Goal: Information Seeking & Learning: Learn about a topic

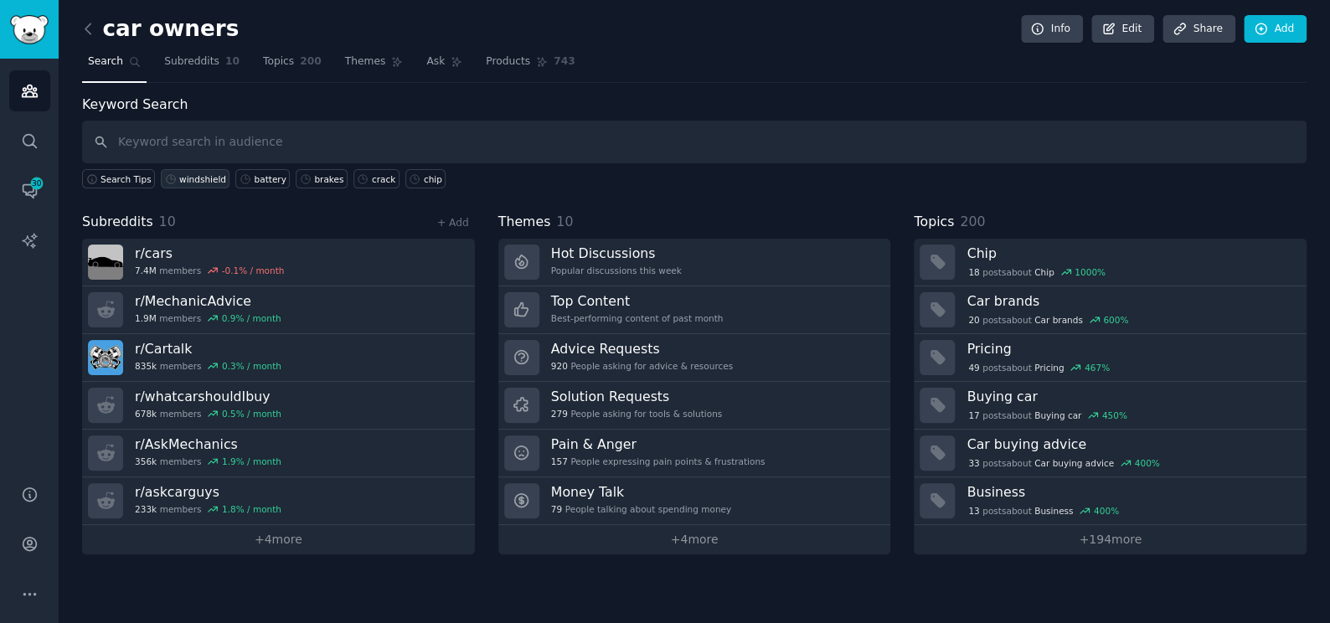
click at [198, 173] on div "windshield" at bounding box center [202, 179] width 47 height 12
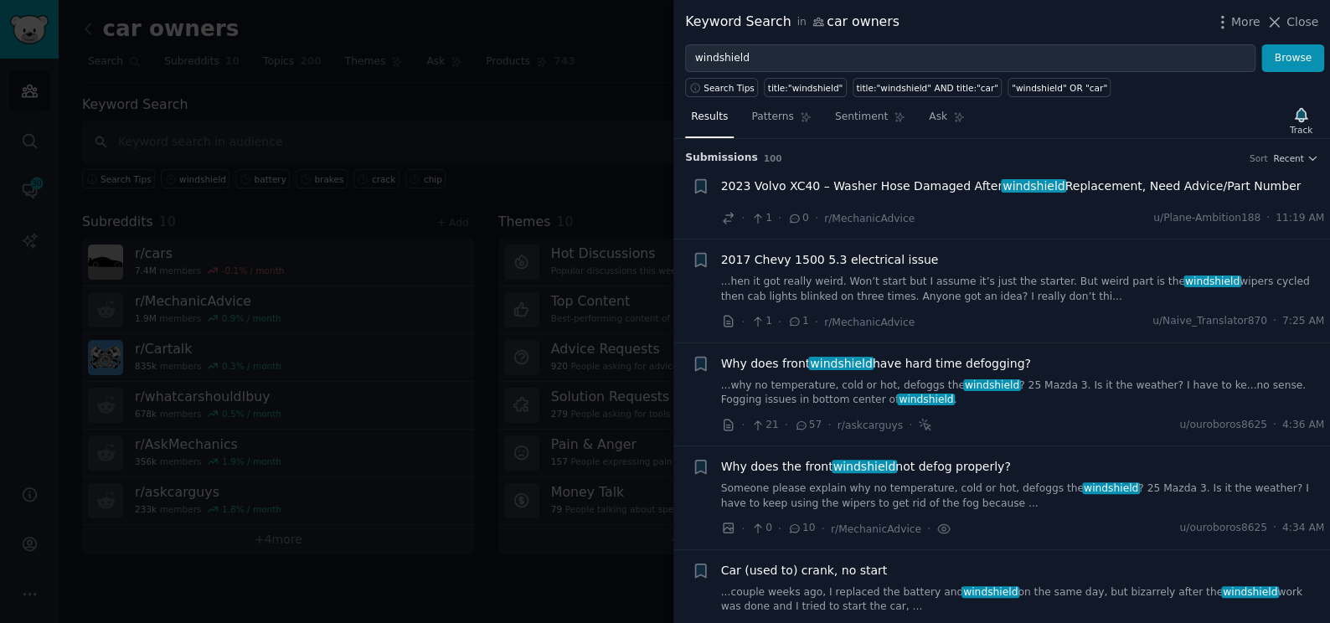
click at [485, 128] on div at bounding box center [665, 311] width 1330 height 623
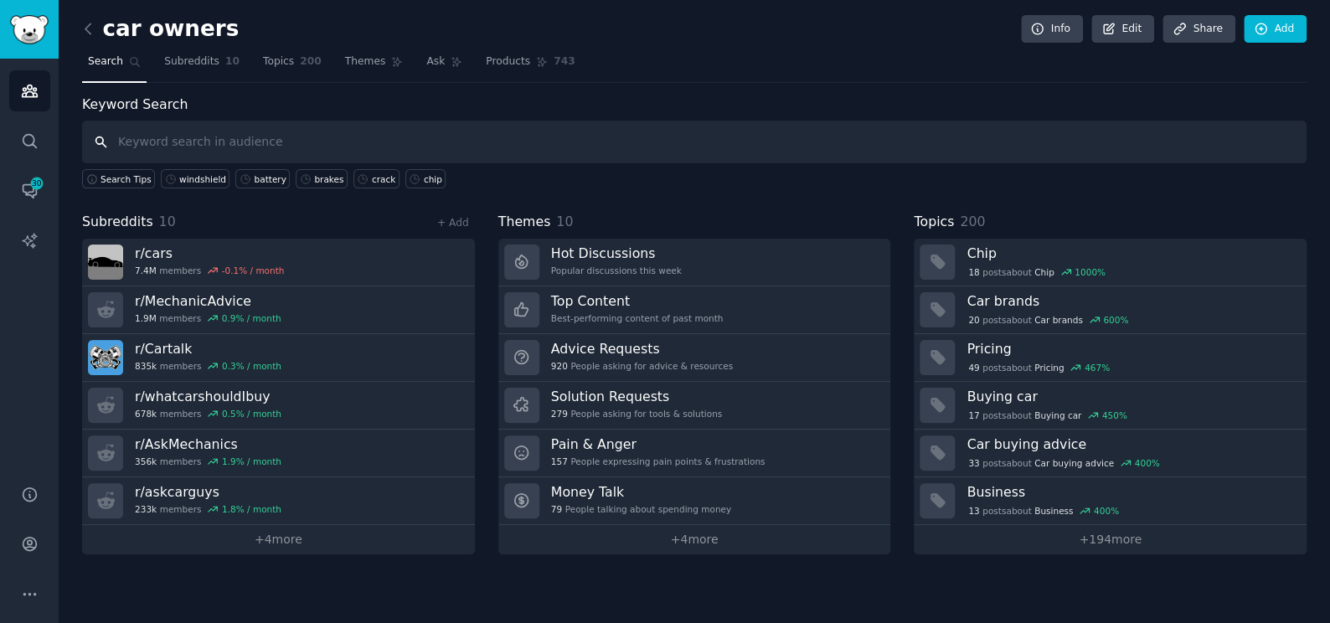
click at [474, 136] on input "text" at bounding box center [694, 142] width 1224 height 43
type input "window"
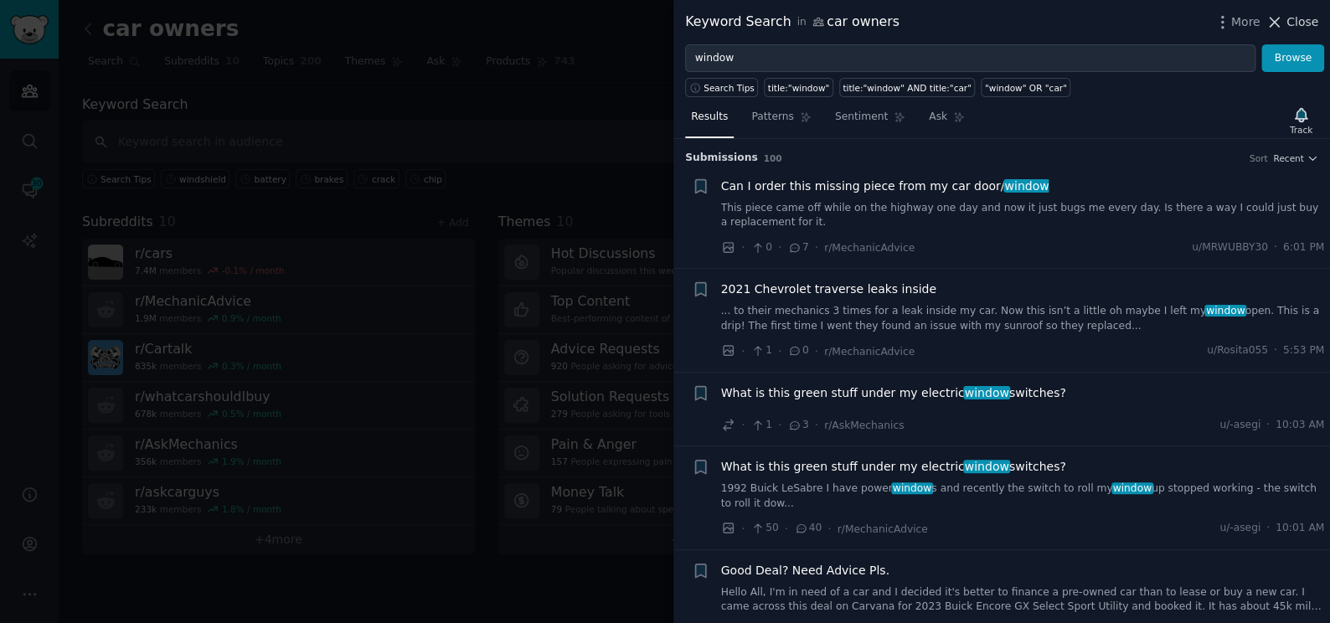
click at [1280, 13] on icon at bounding box center [1274, 22] width 18 height 18
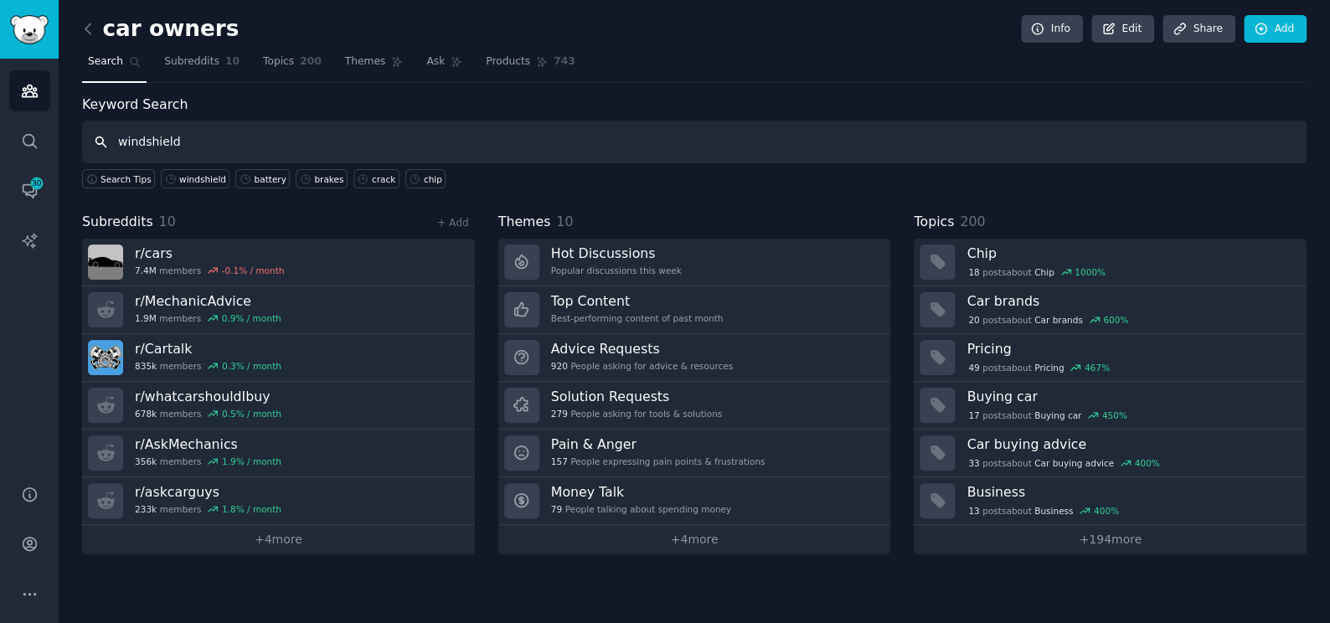
type input "windshield"
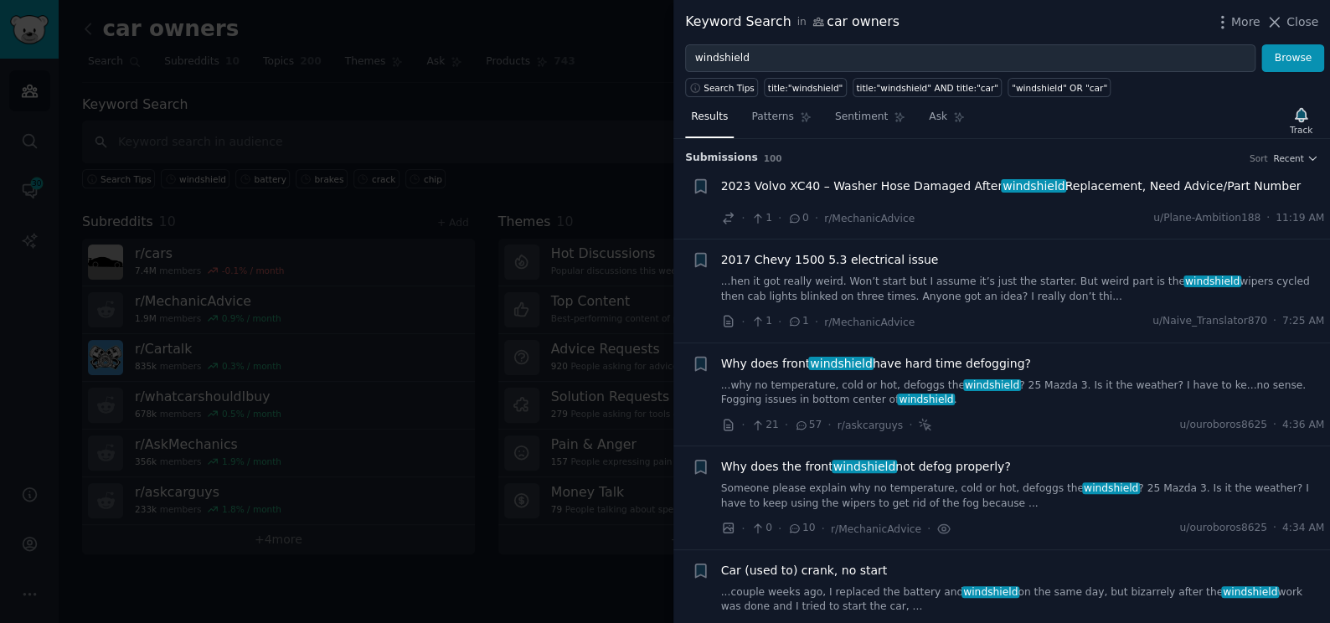
click at [743, 585] on link "...couple weeks ago, I replaced the battery and windshield on the same day, but…" at bounding box center [1023, 599] width 604 height 29
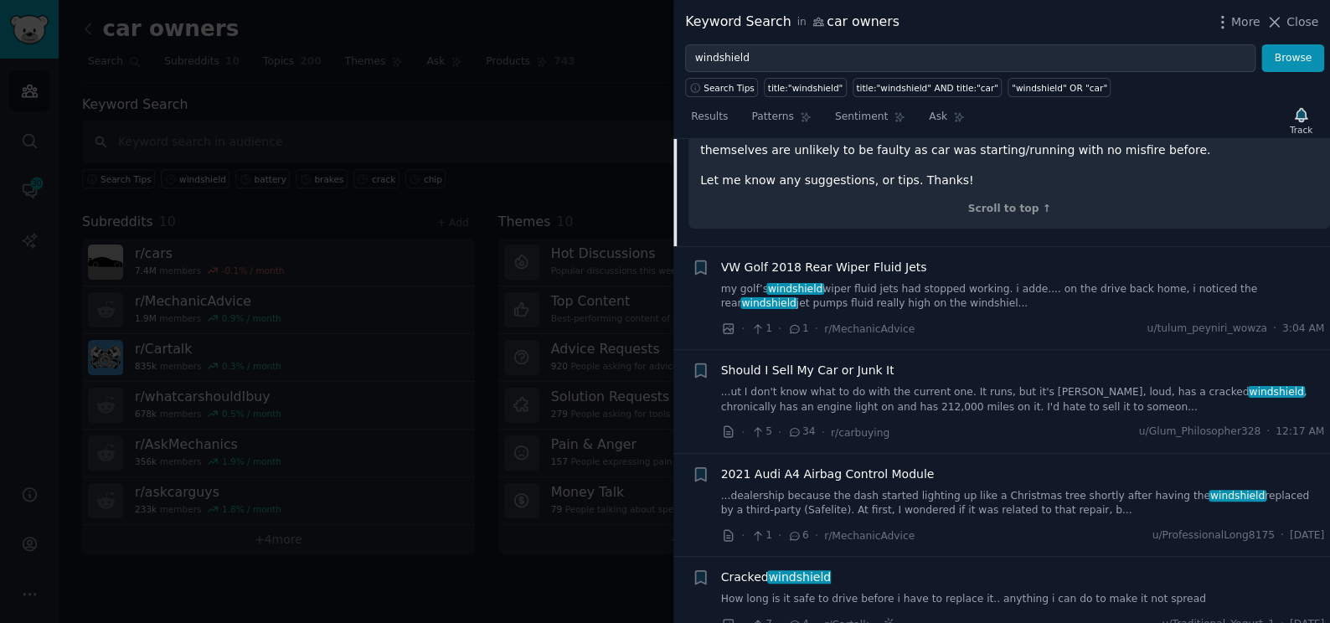
scroll to position [867, 0]
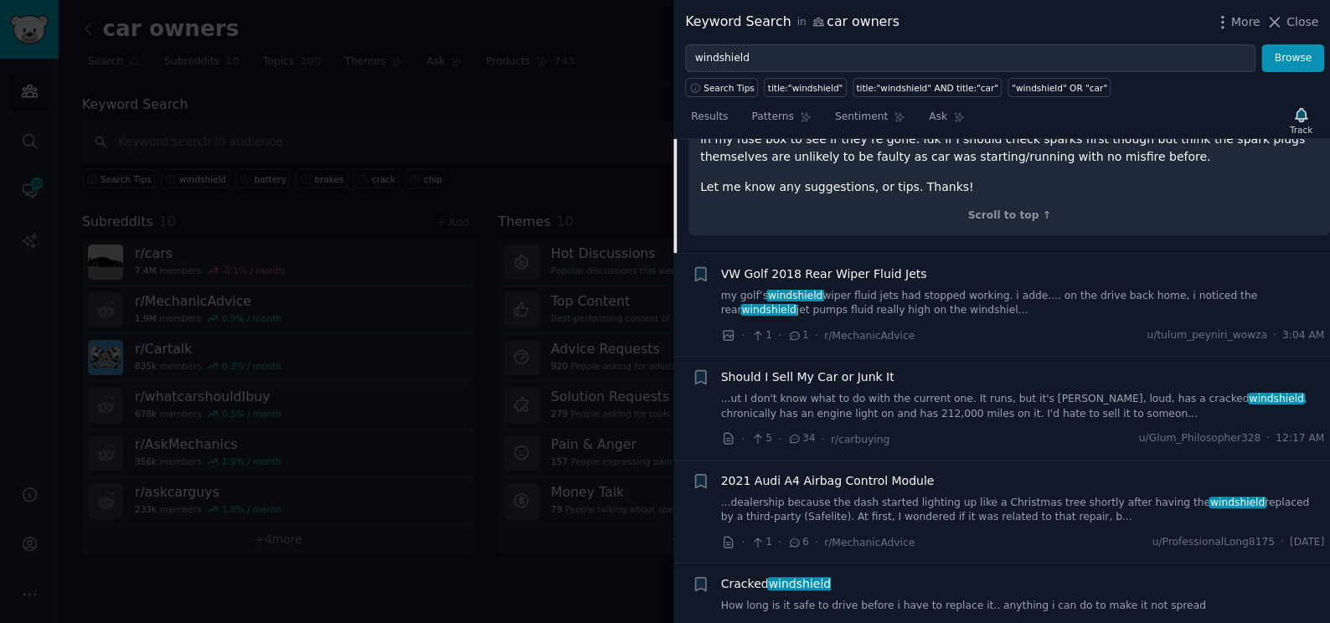
click at [843, 273] on span "VW Golf 2018 Rear Wiper Fluid Jets" at bounding box center [824, 274] width 206 height 18
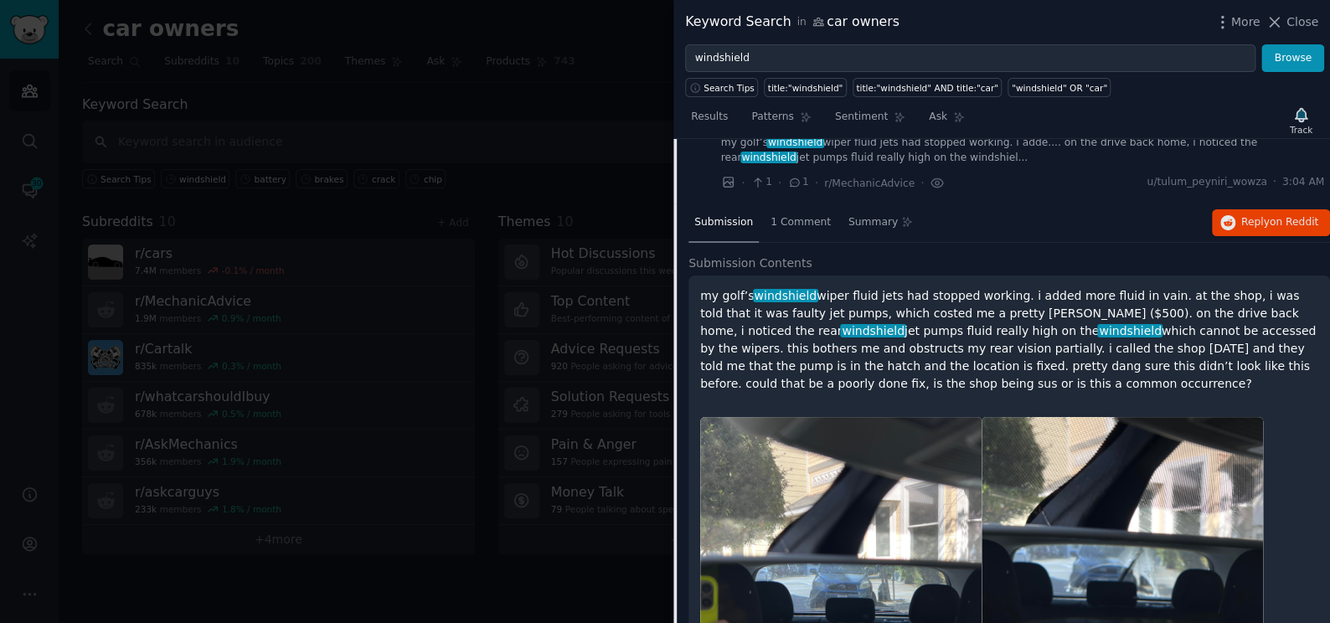
scroll to position [513, 0]
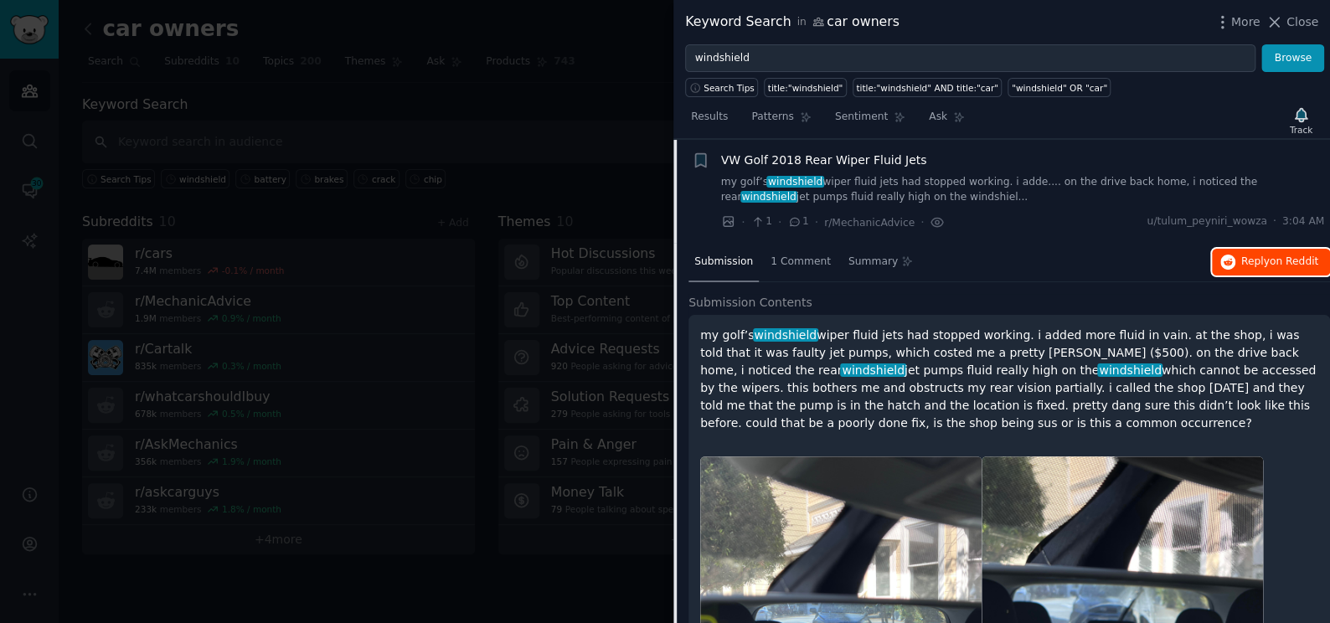
click at [1232, 255] on icon "button" at bounding box center [1227, 262] width 15 height 15
click at [602, 151] on div at bounding box center [665, 311] width 1330 height 623
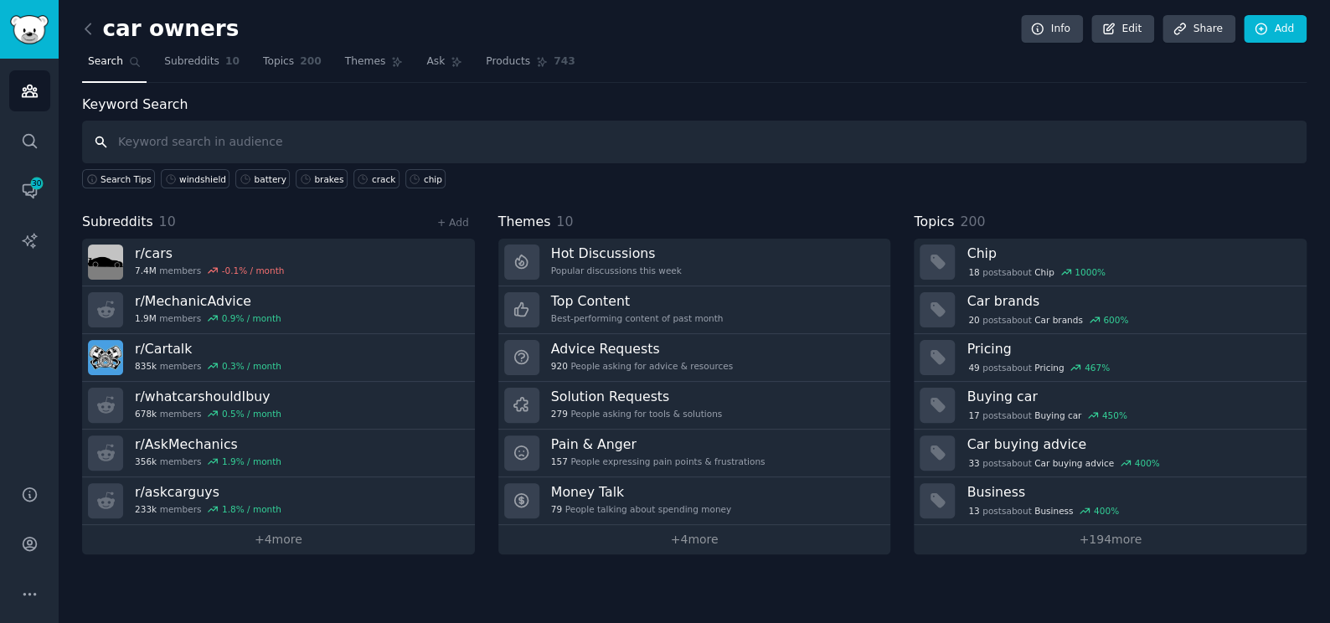
click at [602, 151] on input "text" at bounding box center [694, 142] width 1224 height 43
click at [314, 181] on div "brakes" at bounding box center [328, 179] width 29 height 12
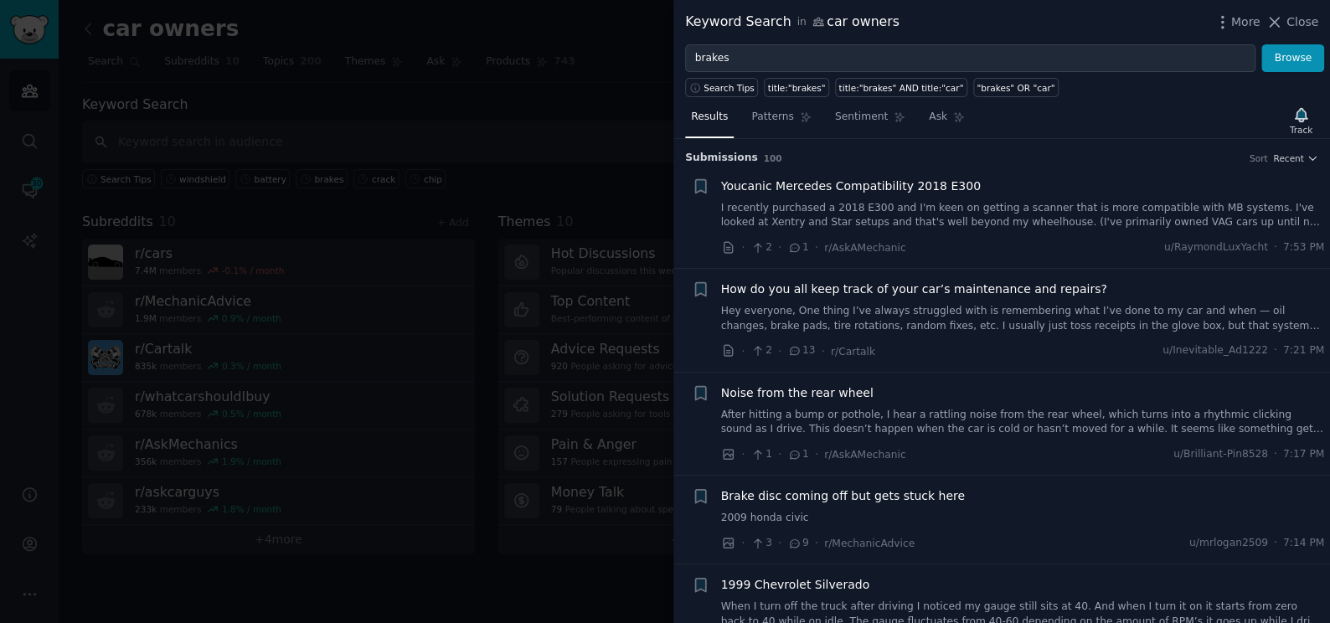
click at [1041, 426] on link "After hitting a bump or pothole, I hear a rattling noise from the rear wheel, w…" at bounding box center [1023, 422] width 604 height 29
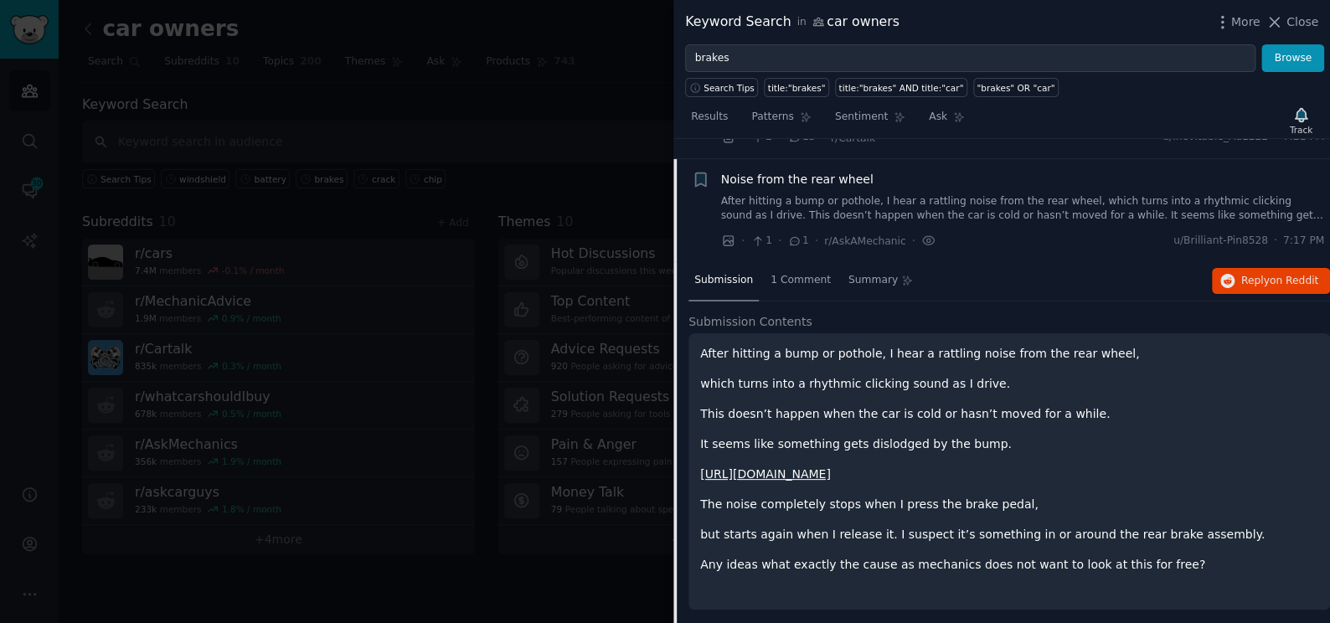
scroll to position [233, 0]
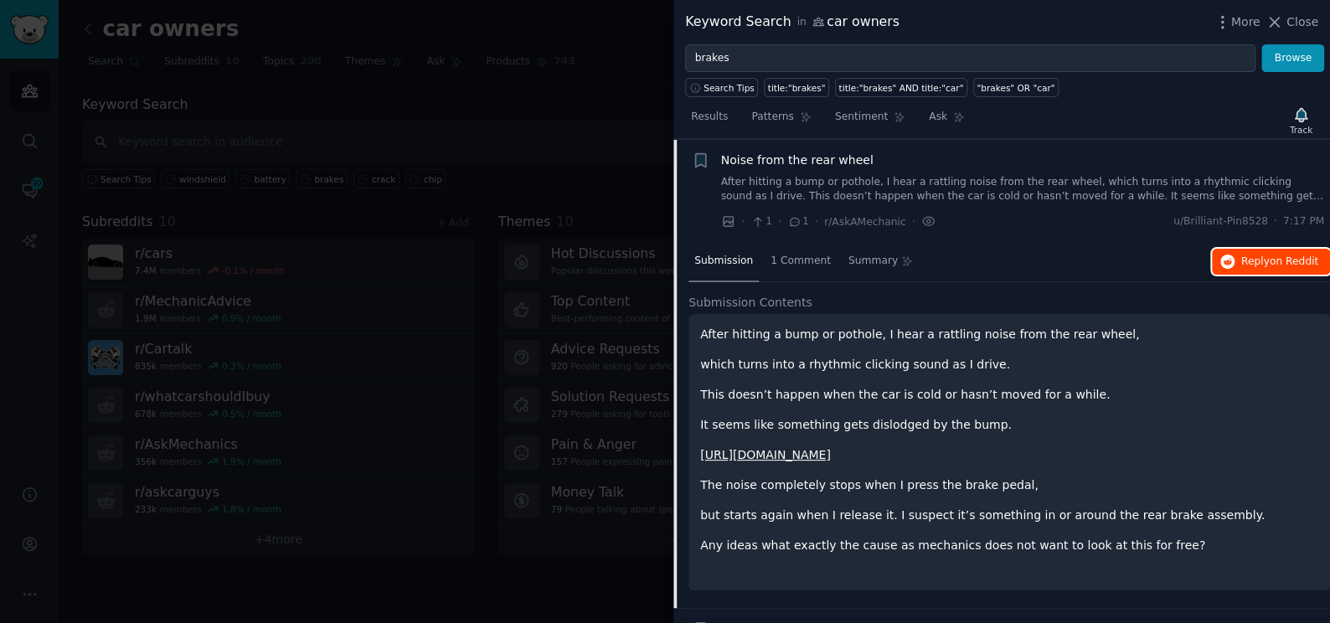
click at [1232, 261] on icon "button" at bounding box center [1227, 262] width 15 height 15
click at [552, 113] on div at bounding box center [665, 311] width 1330 height 623
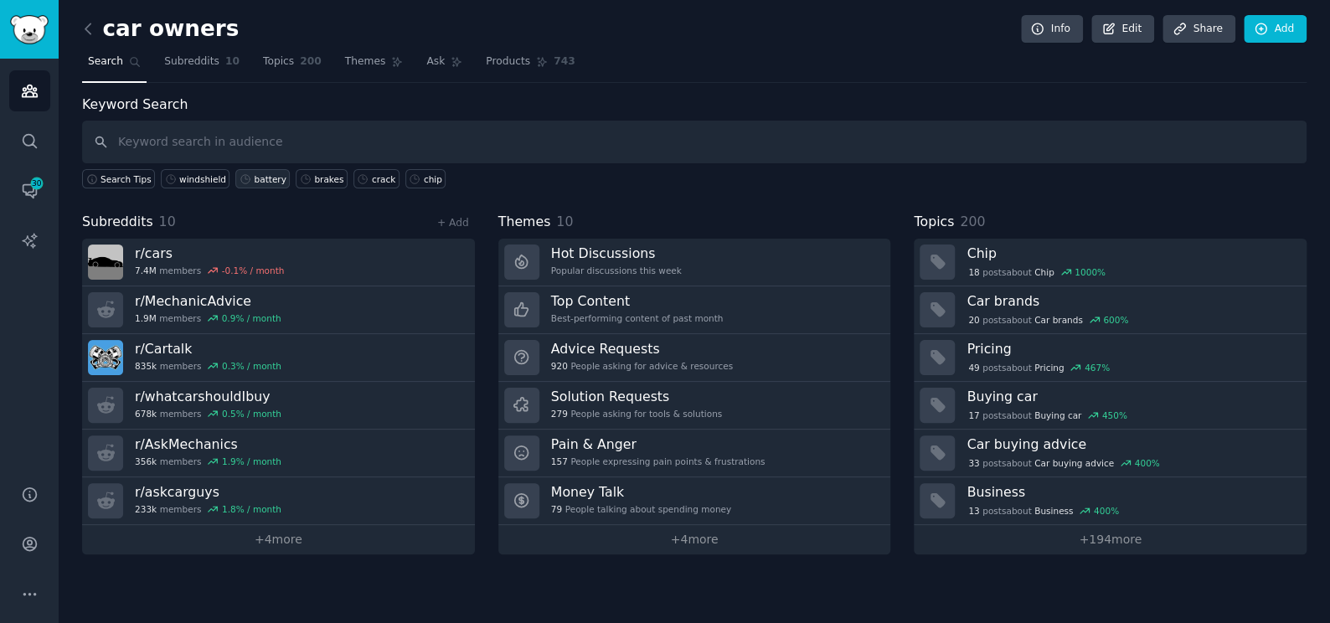
click at [255, 178] on div "battery" at bounding box center [270, 179] width 32 height 12
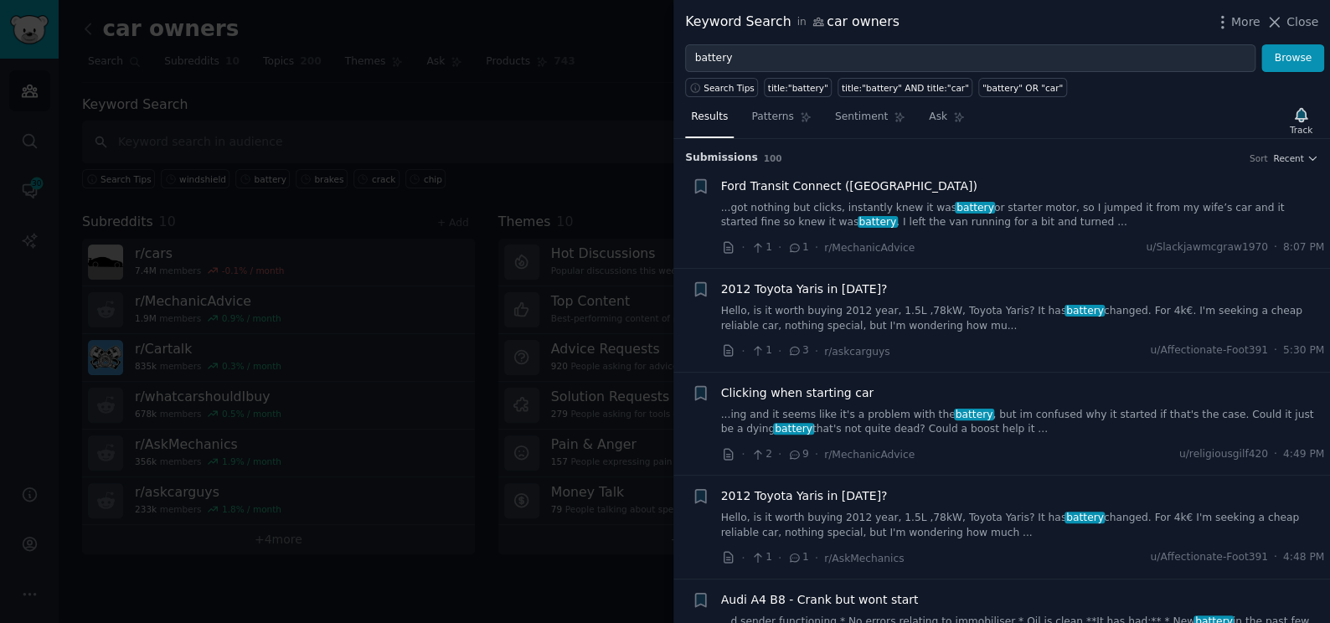
click at [899, 418] on link "...ing and it seems like it's a problem with the battery , but im confused why …" at bounding box center [1023, 422] width 604 height 29
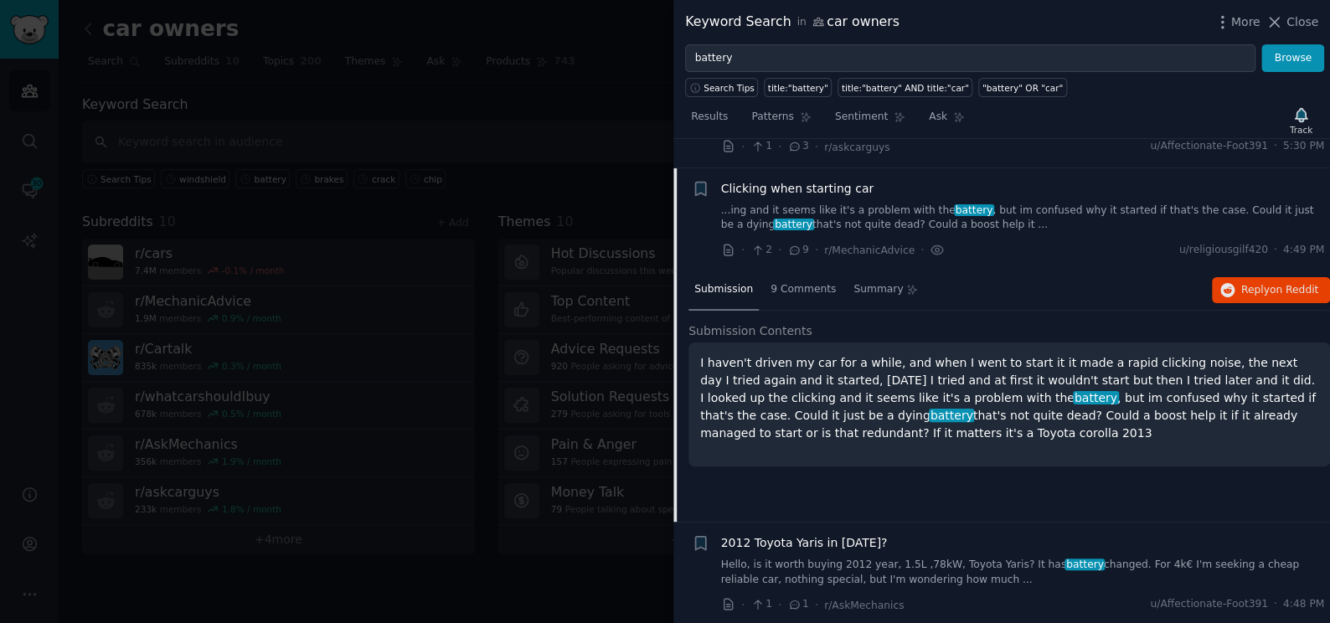
scroll to position [233, 0]
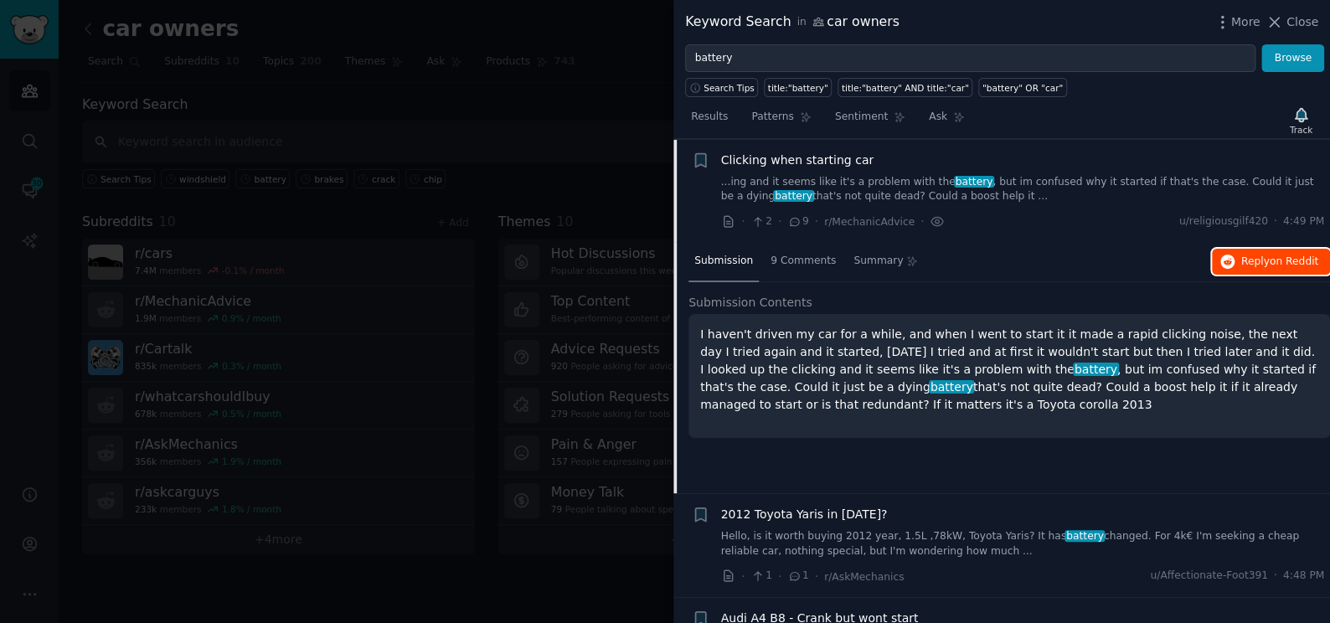
click at [1228, 270] on button "Reply on Reddit" at bounding box center [1271, 262] width 118 height 27
click at [591, 69] on div at bounding box center [665, 311] width 1330 height 623
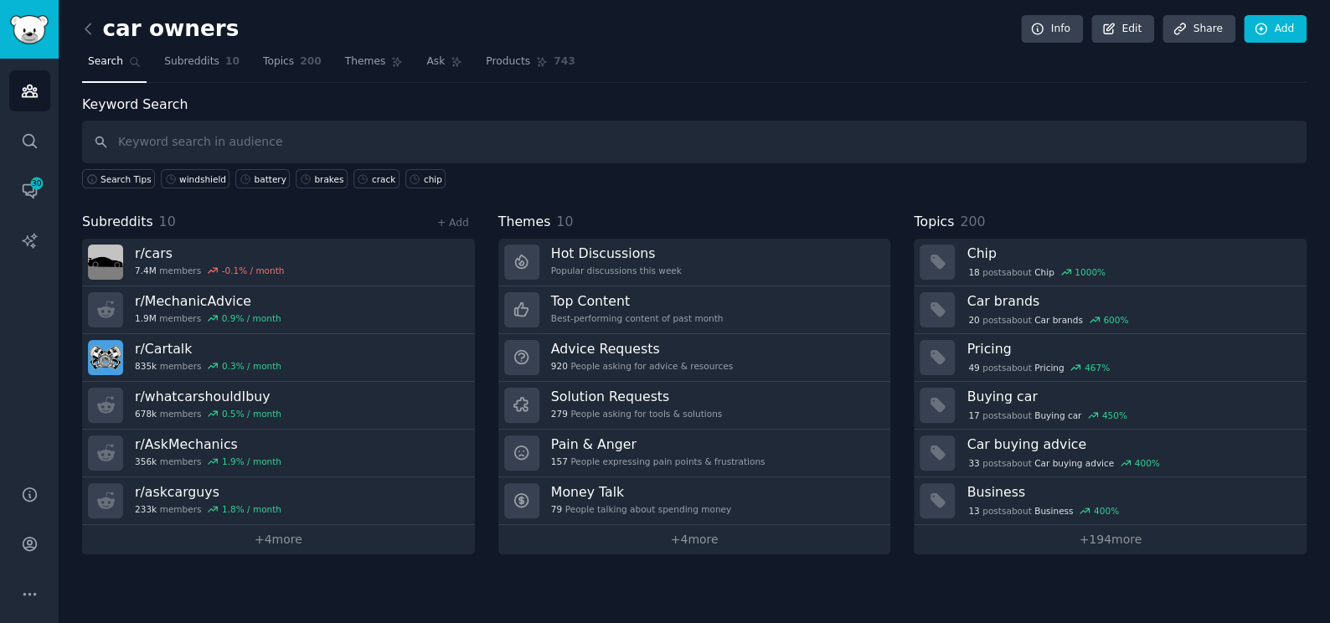
click at [79, 19] on div "car owners Info Edit Share Add Search Subreddits 10 Topics 200 Themes Ask Produ…" at bounding box center [694, 311] width 1271 height 623
click at [90, 23] on icon at bounding box center [87, 28] width 5 height 10
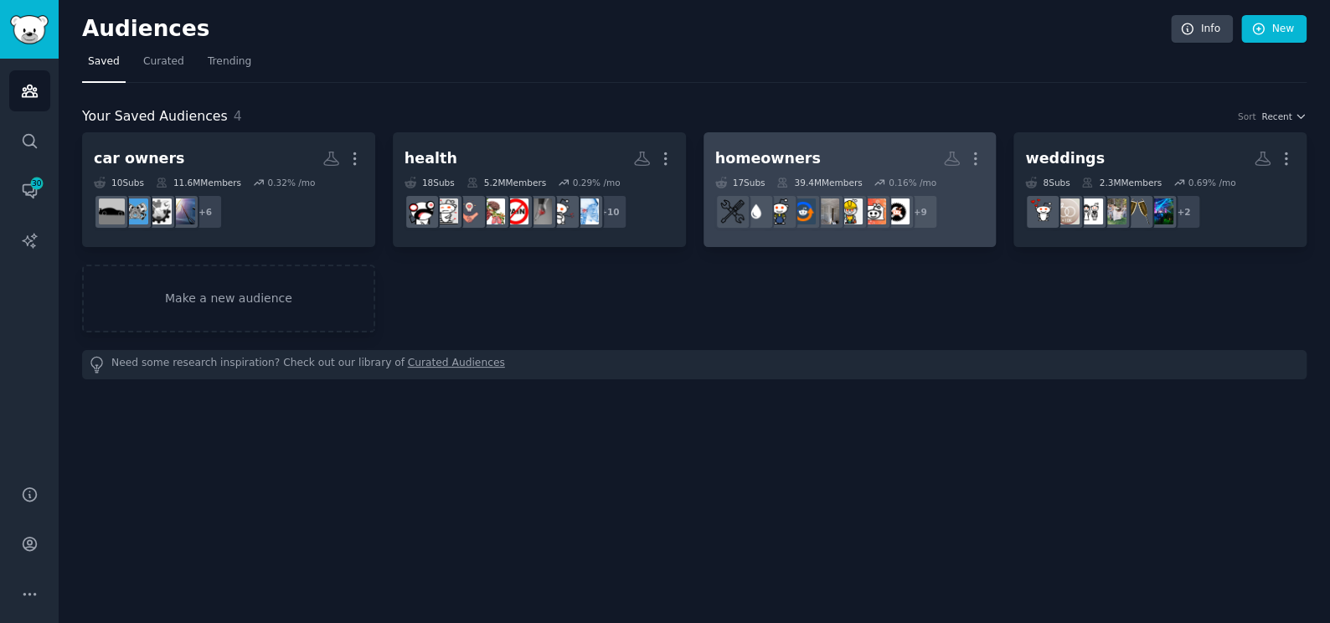
click at [813, 150] on h2 "homeowners More" at bounding box center [850, 158] width 270 height 29
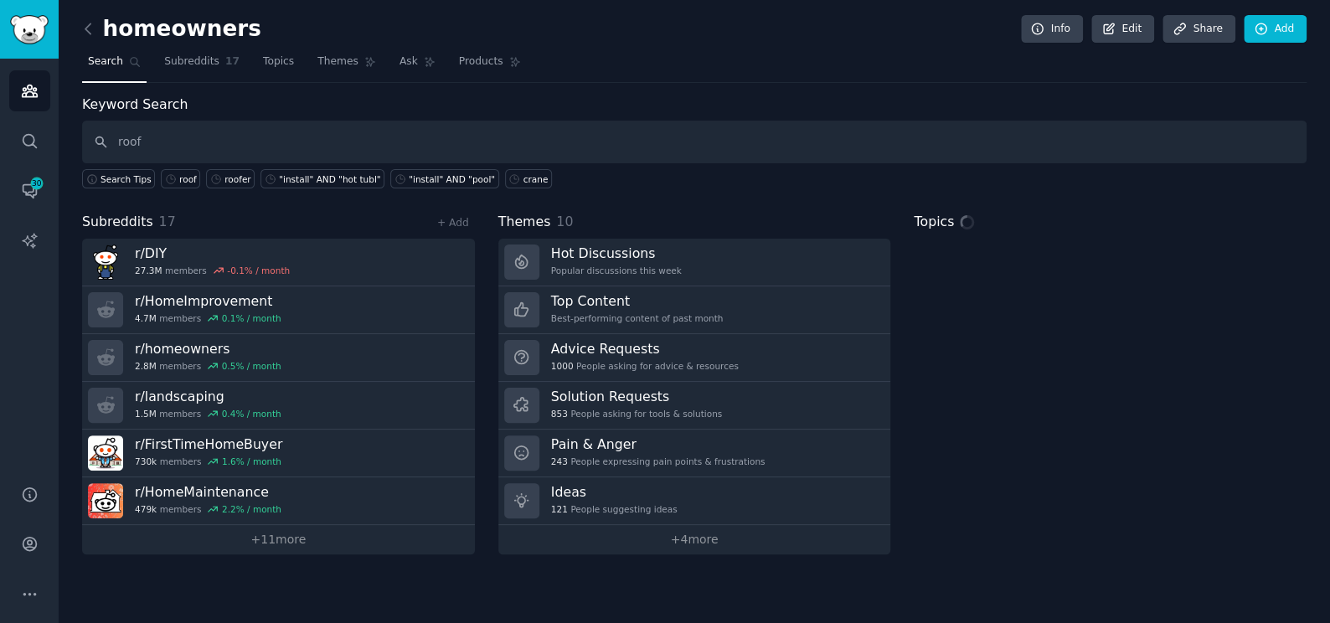
type input "roof"
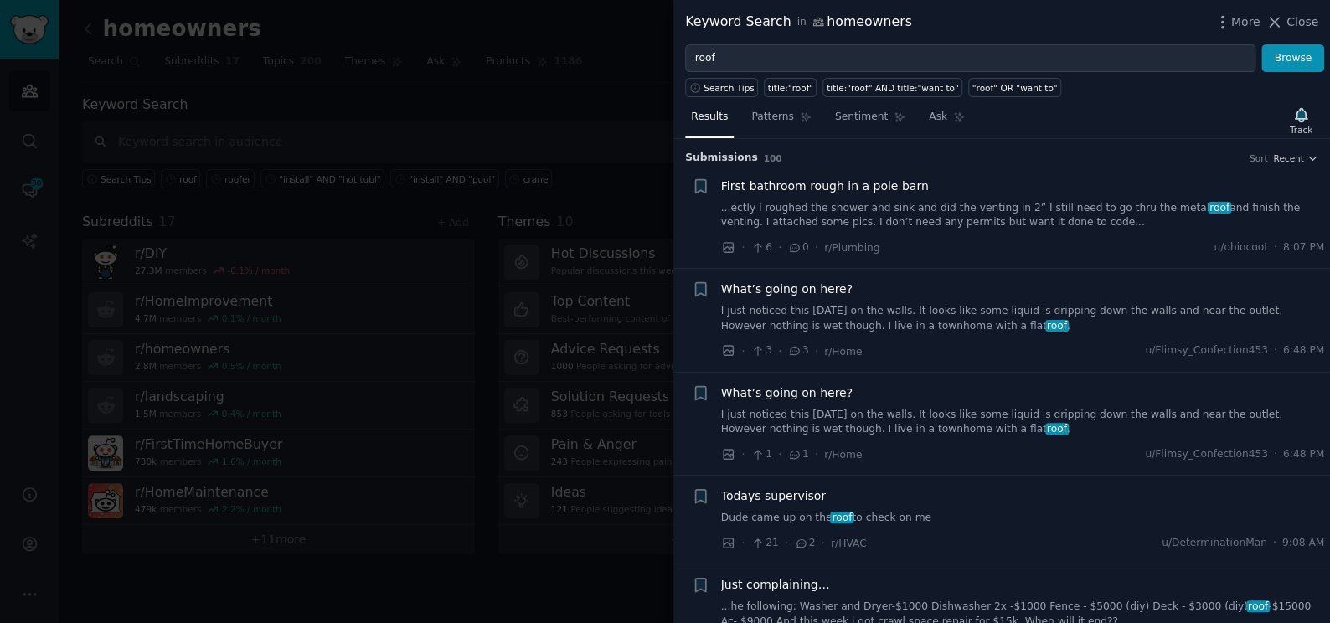
click at [910, 317] on link "I just noticed this [DATE] on the walls. It looks like some liquid is dripping …" at bounding box center [1023, 318] width 604 height 29
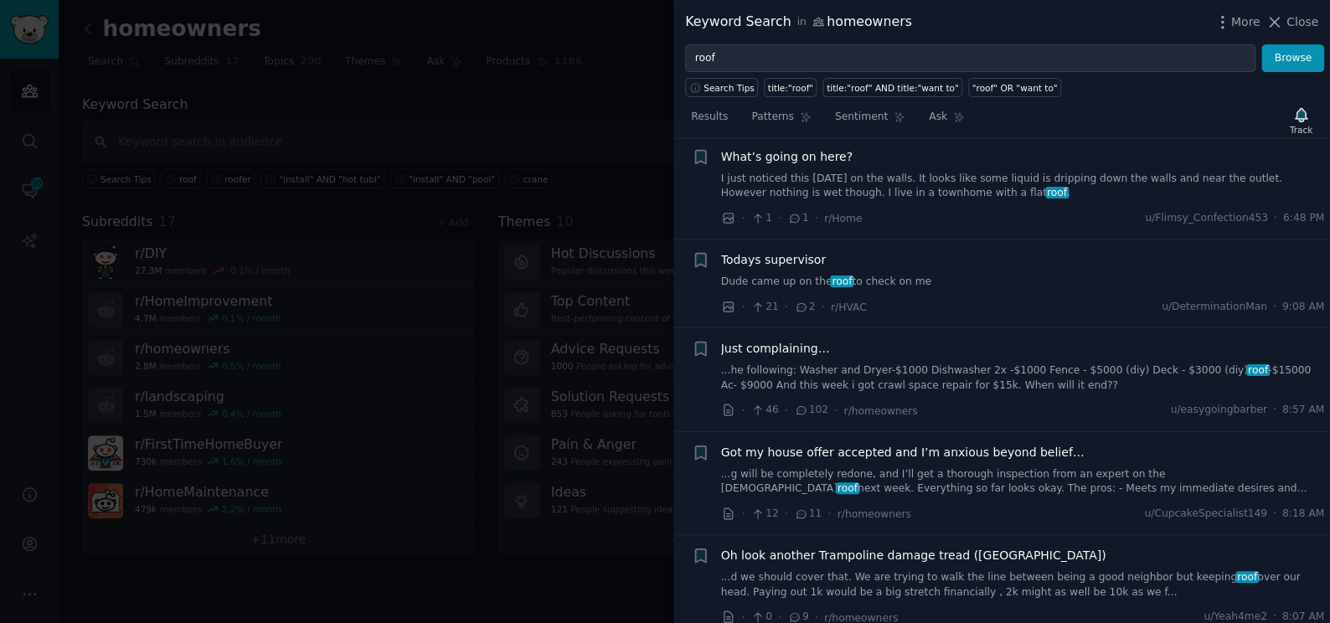
scroll to position [1195, 0]
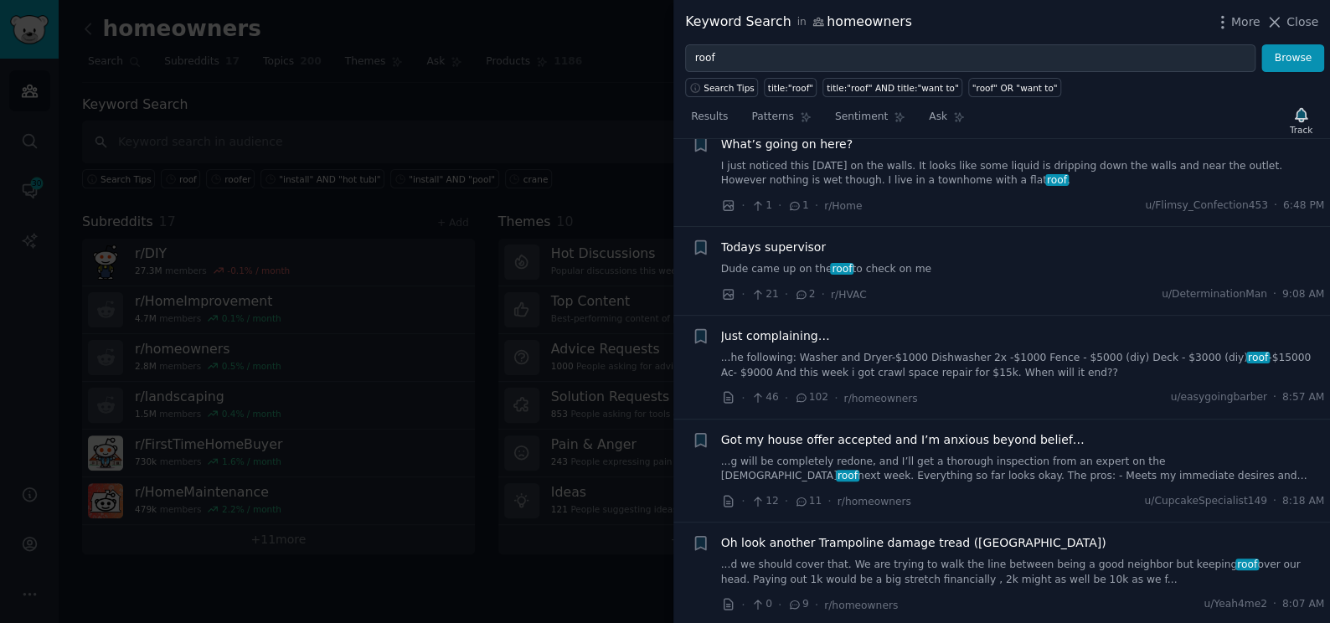
click at [945, 465] on link "...g will be completely redone, and I’ll get a thorough inspection from an expe…" at bounding box center [1023, 469] width 604 height 29
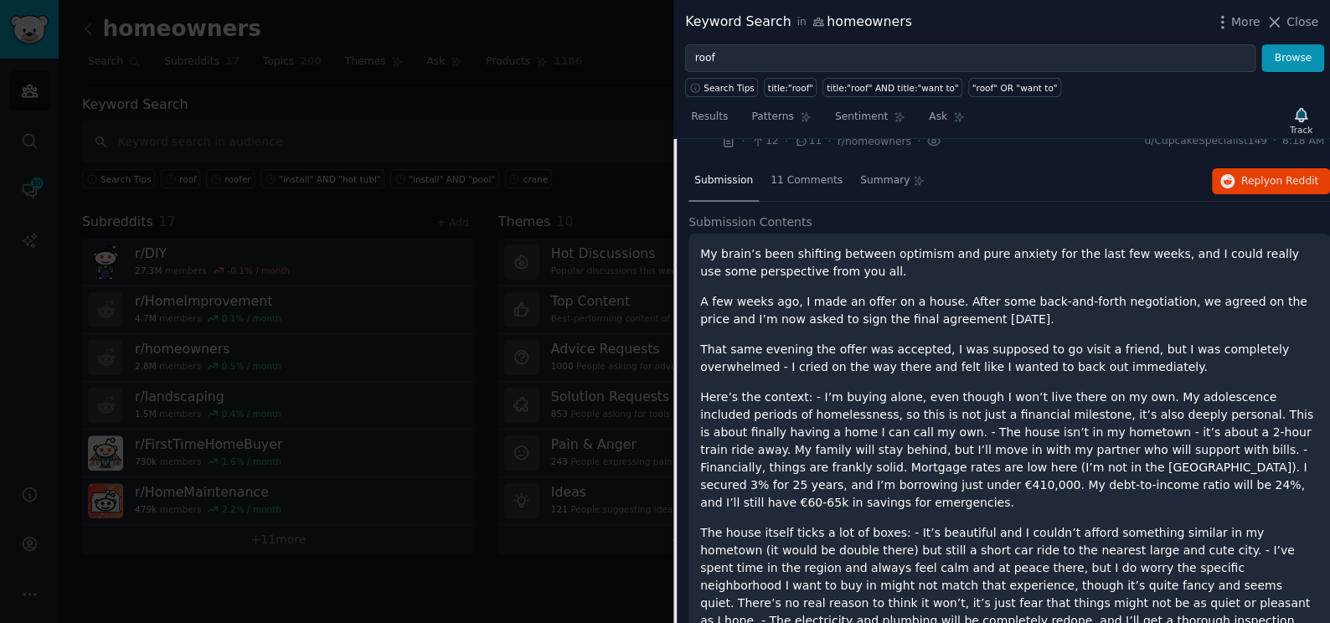
scroll to position [604, 0]
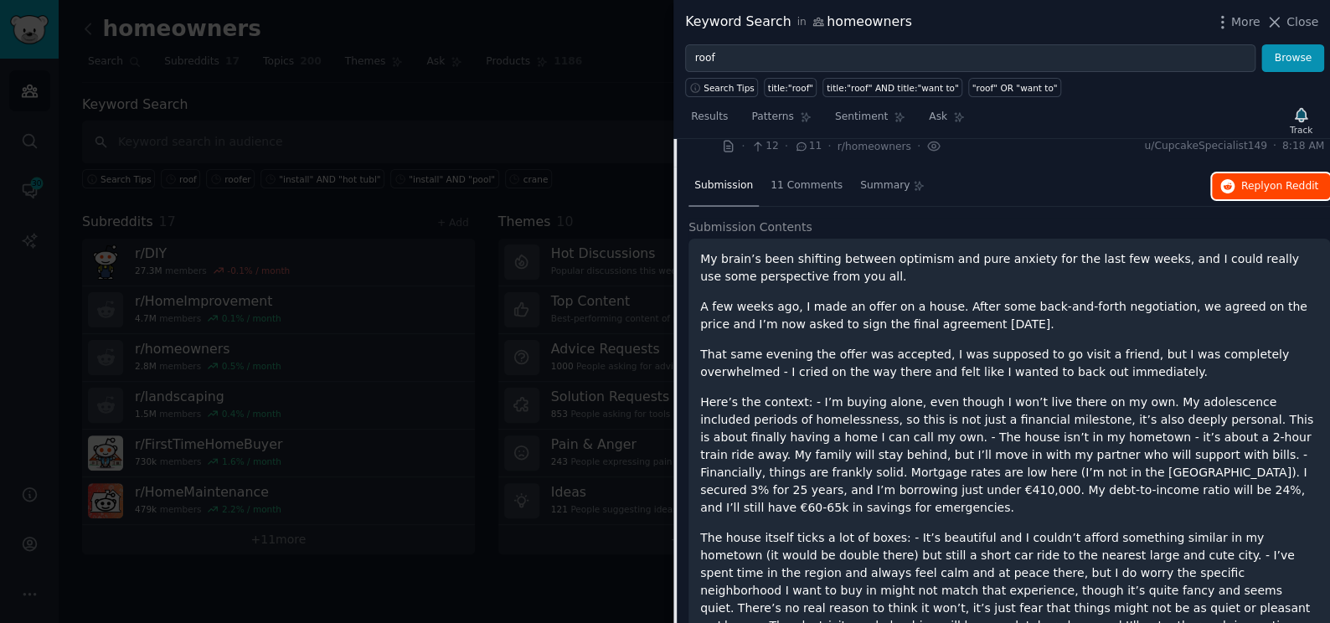
click at [1250, 183] on span "Reply on Reddit" at bounding box center [1279, 186] width 77 height 15
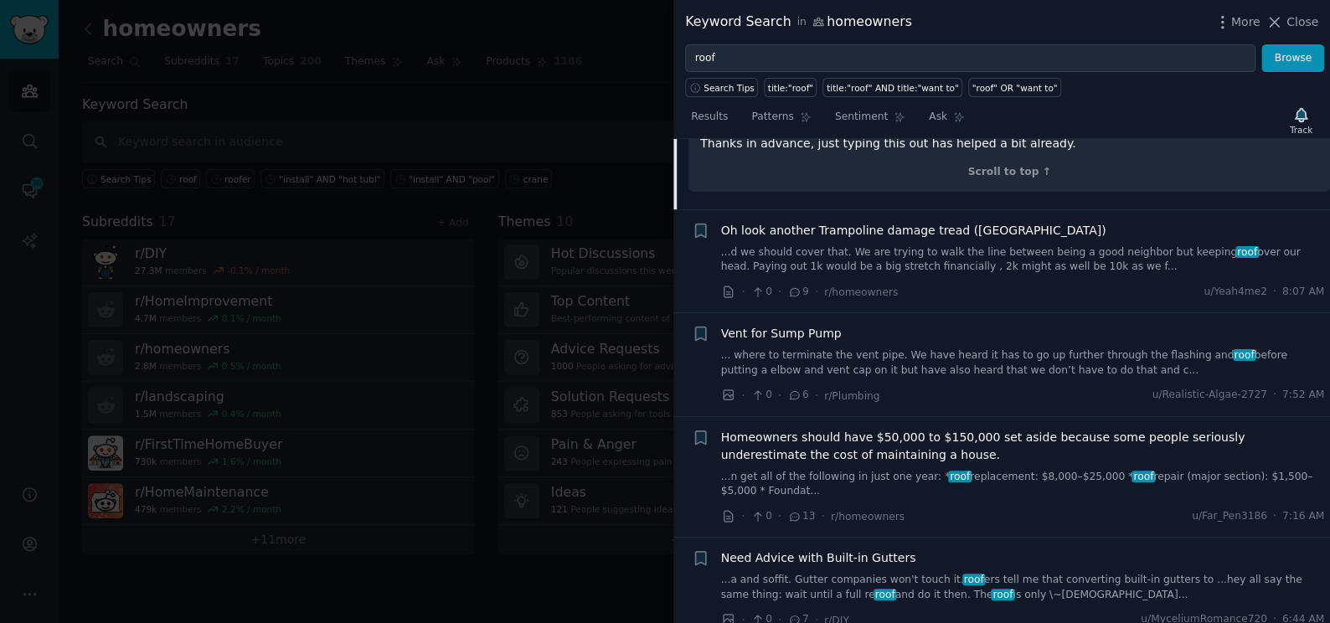
scroll to position [1441, 0]
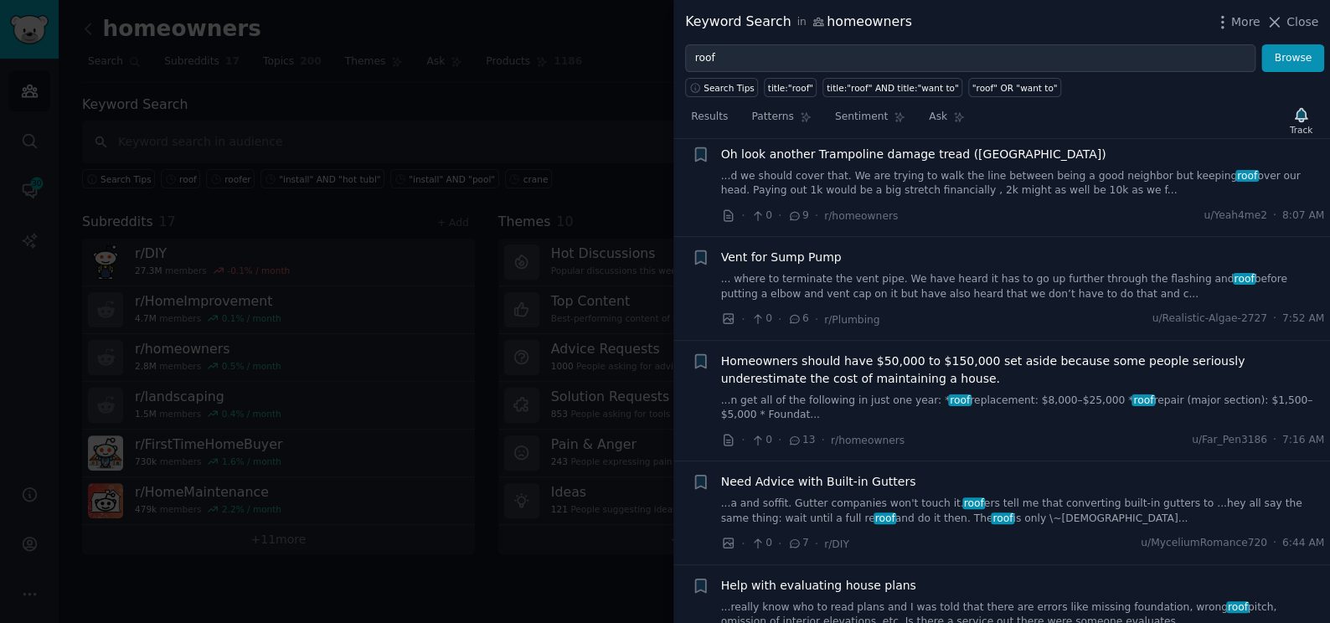
click at [825, 497] on link "...a and soffit. Gutter companies won't touch it. roof ers tell me that convert…" at bounding box center [1023, 511] width 604 height 29
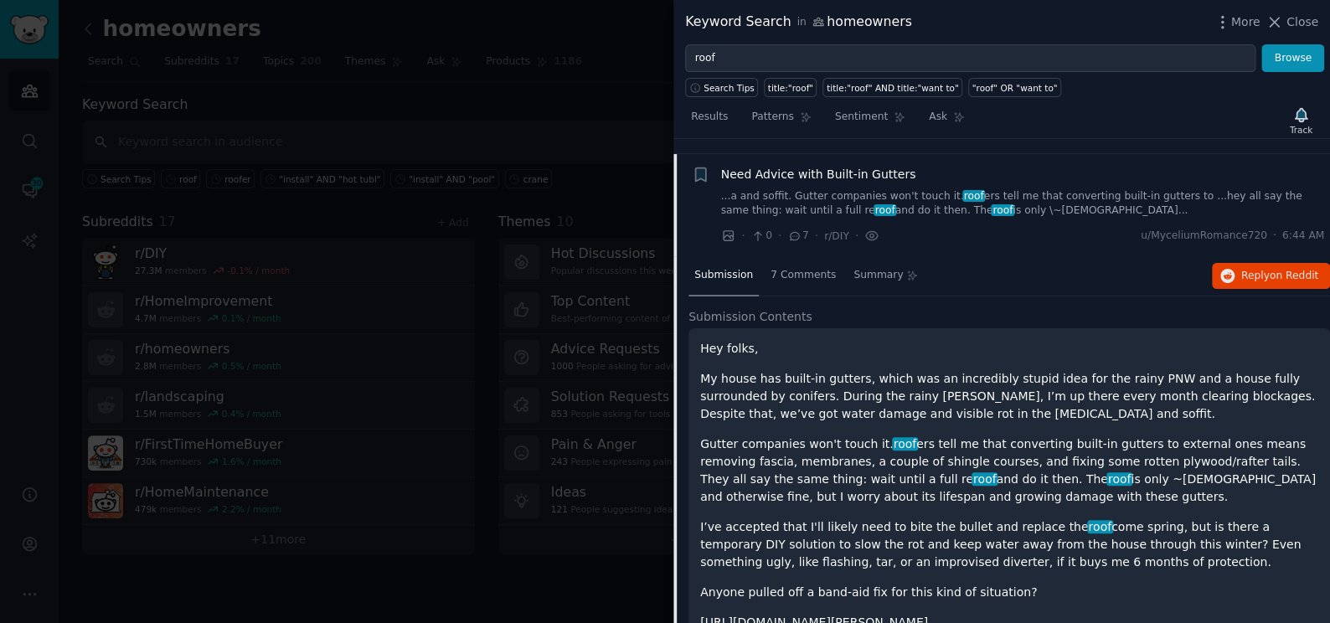
scroll to position [958, 0]
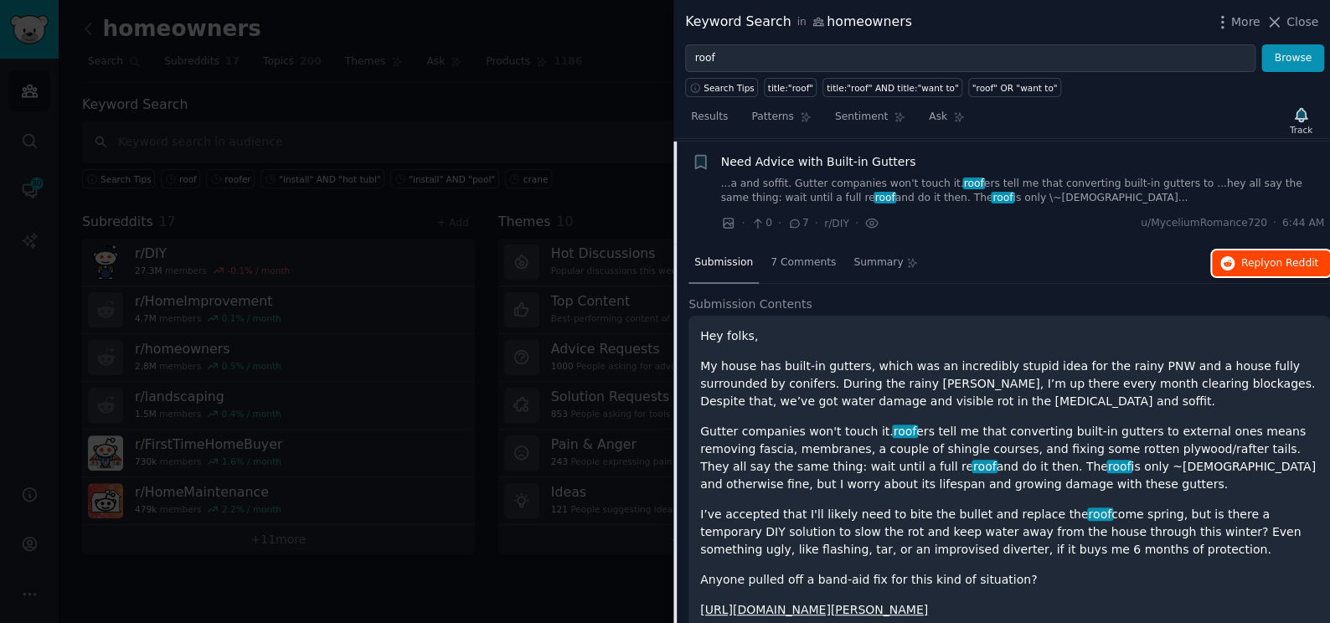
click at [1241, 265] on span "Reply on Reddit" at bounding box center [1279, 263] width 77 height 15
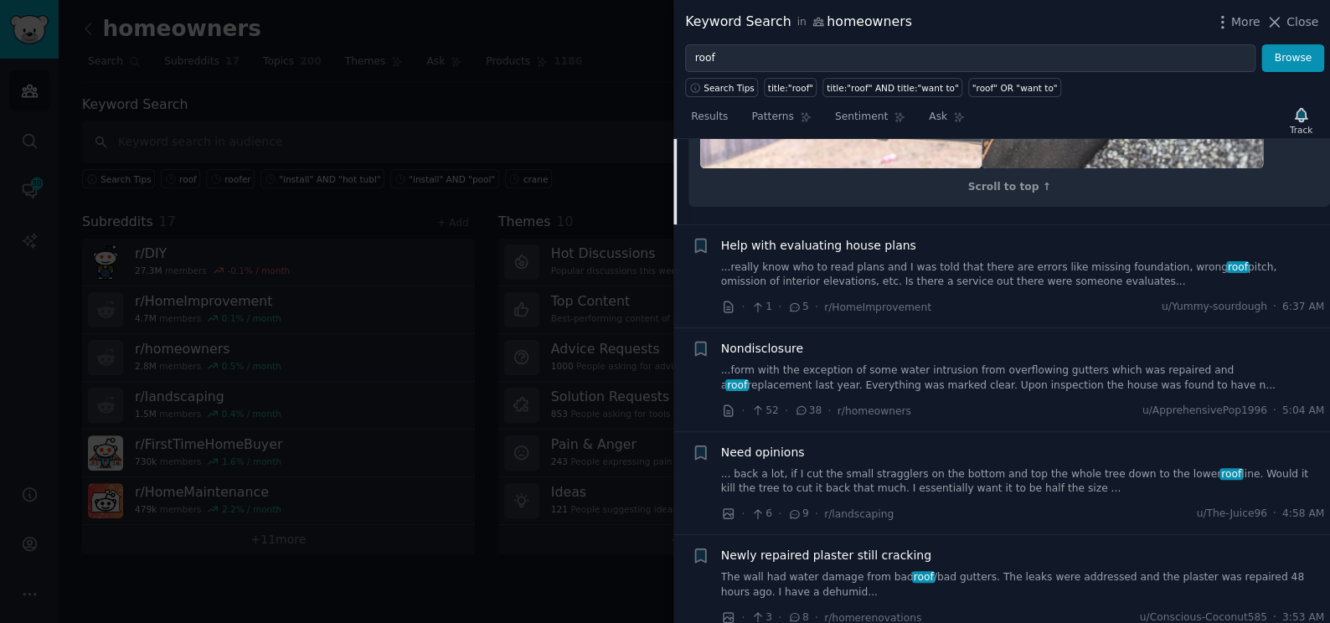
scroll to position [2786, 0]
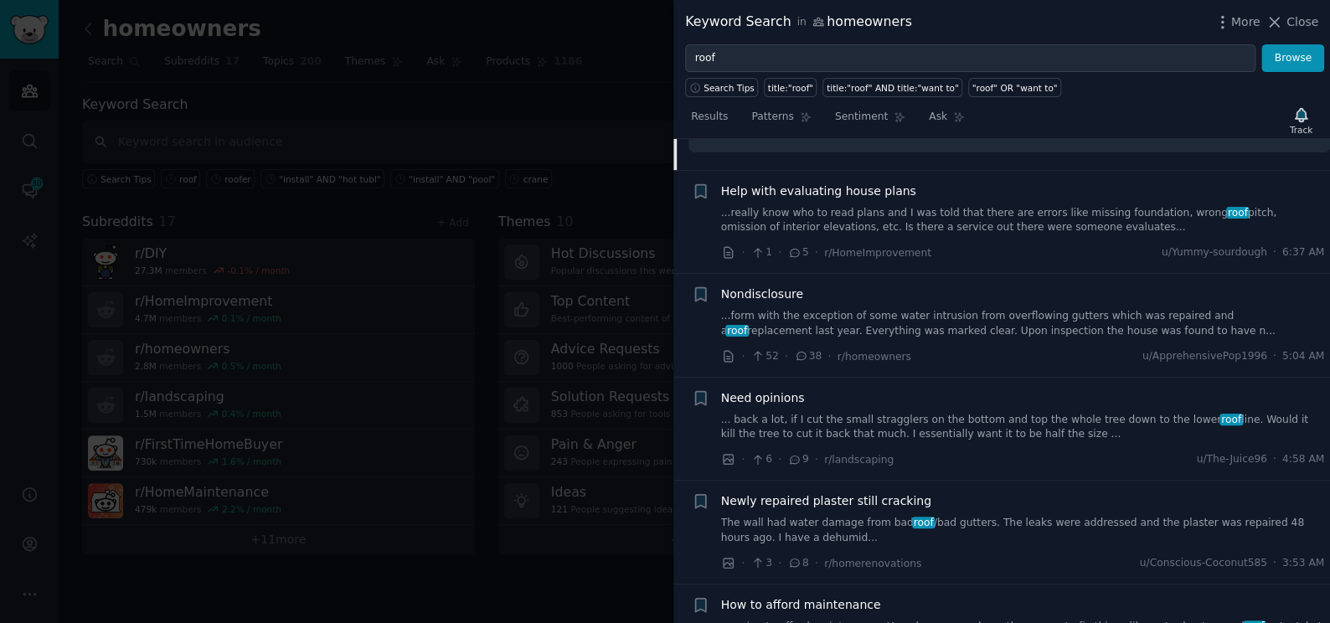
click at [1030, 338] on link "...form with the exception of some water intrusion from overflowing gutters whi…" at bounding box center [1023, 323] width 604 height 29
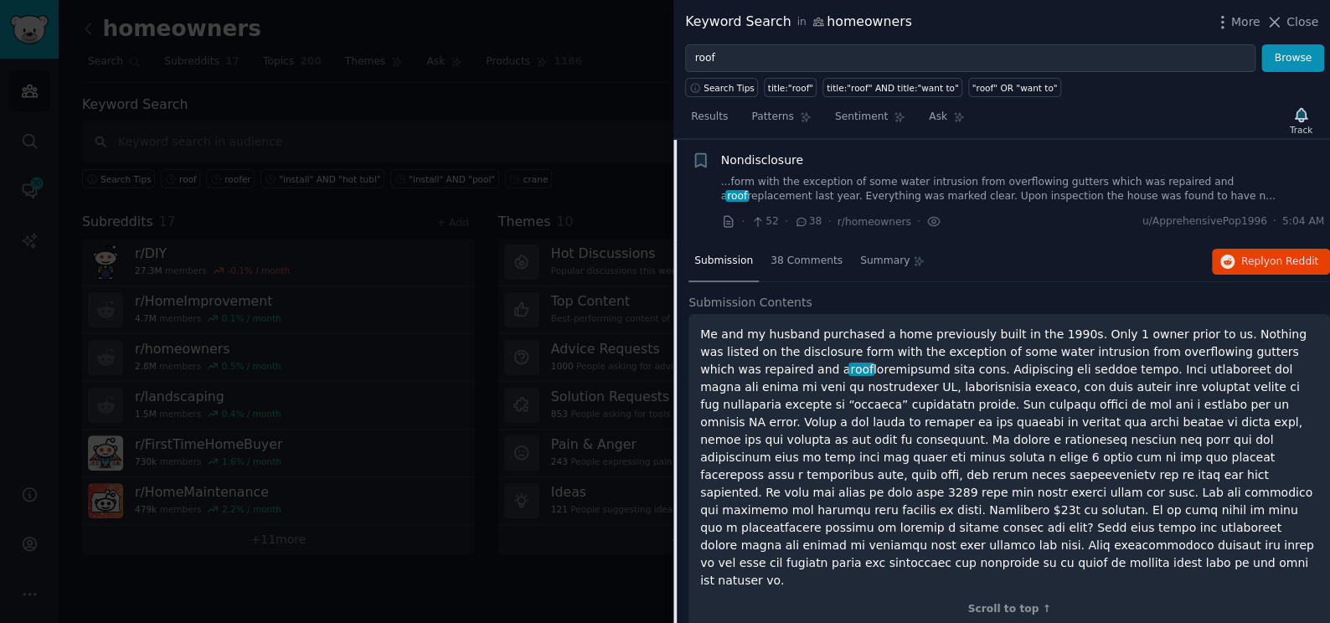
scroll to position [1165, 0]
click at [1263, 263] on span "Reply on Reddit" at bounding box center [1279, 263] width 77 height 15
